Goal: Task Accomplishment & Management: Use online tool/utility

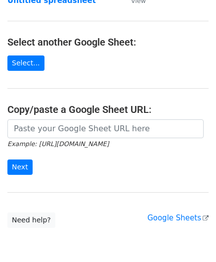
scroll to position [99, 0]
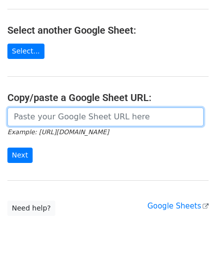
drag, startPoint x: 53, startPoint y: 119, endPoint x: 58, endPoint y: 109, distance: 11.1
click at [53, 119] on input "url" at bounding box center [105, 116] width 196 height 19
paste input "[URL][DOMAIN_NAME]"
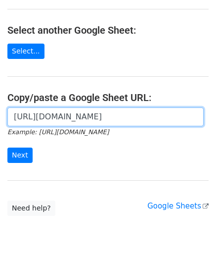
scroll to position [0, 206]
type input "[URL][DOMAIN_NAME]"
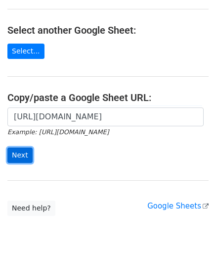
click at [19, 148] on input "Next" at bounding box center [19, 154] width 25 height 15
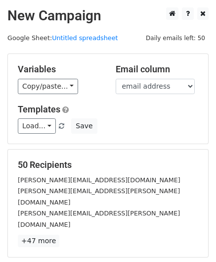
scroll to position [121, 0]
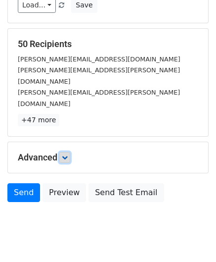
click at [68, 154] on icon at bounding box center [65, 157] width 6 height 6
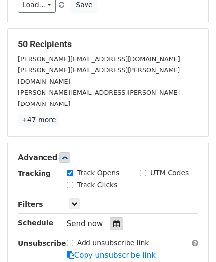
click at [116, 217] on div at bounding box center [116, 223] width 13 height 13
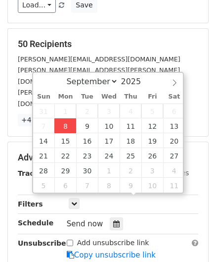
type input "2025-09-08 12:00"
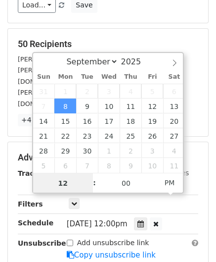
paste input "Hour"
type input "2"
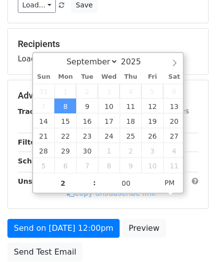
type input "2025-09-08 14:00"
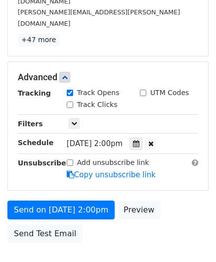
scroll to position [240, 0]
